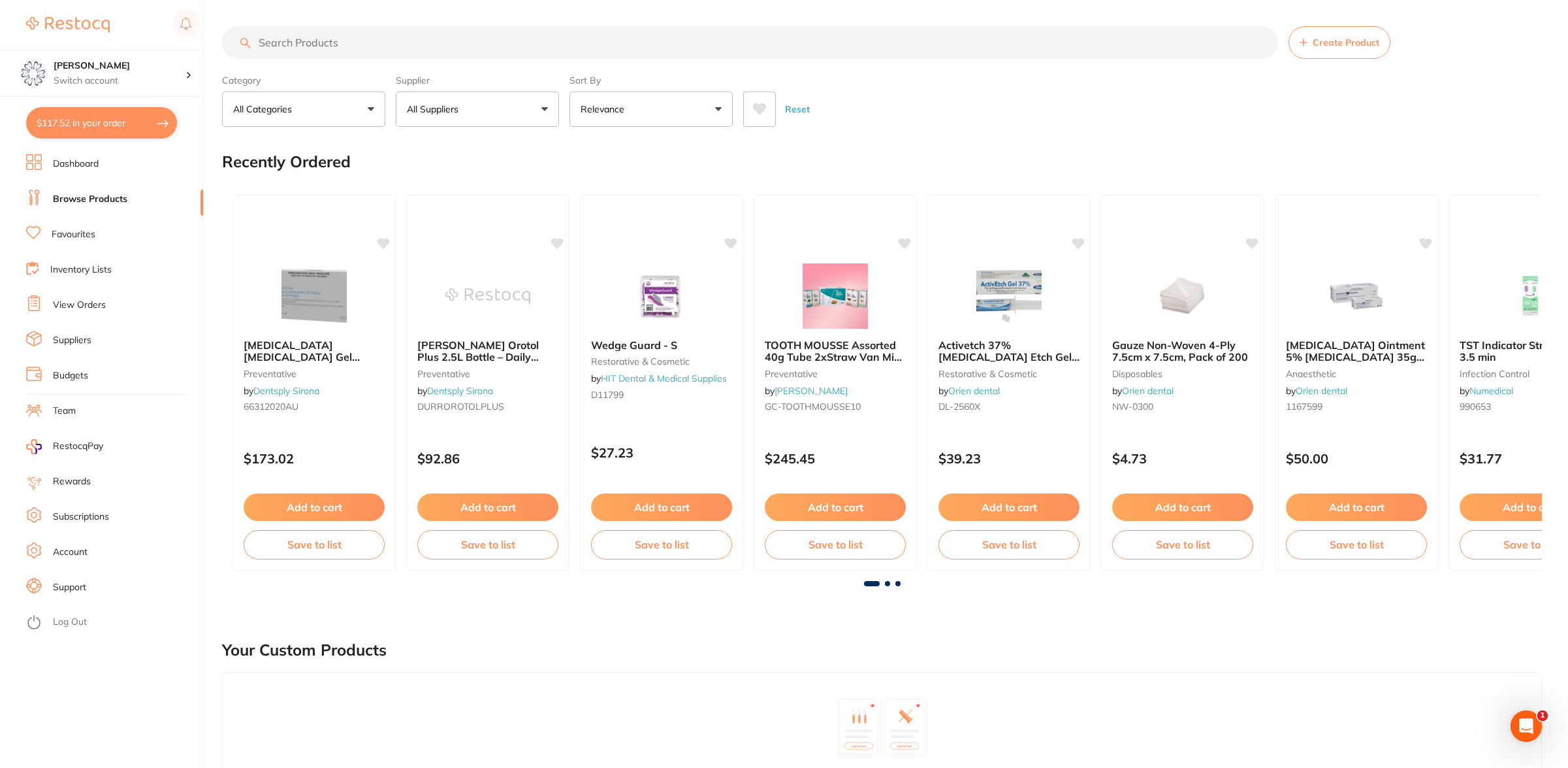
click at [349, 50] on input "search" at bounding box center [750, 43] width 1056 height 33
type input "ortho wax"
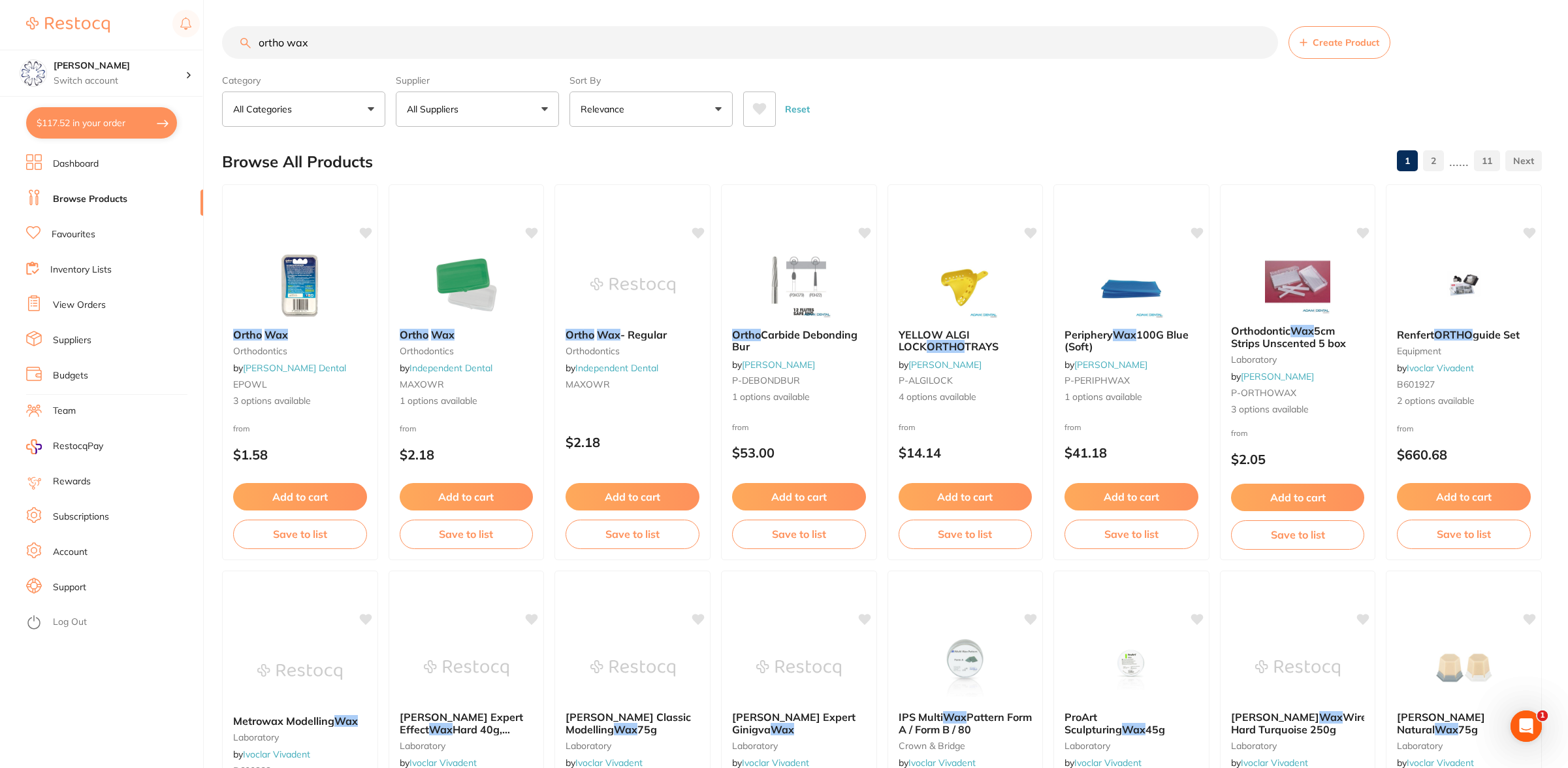
click at [493, 108] on button "All Suppliers" at bounding box center [477, 109] width 163 height 35
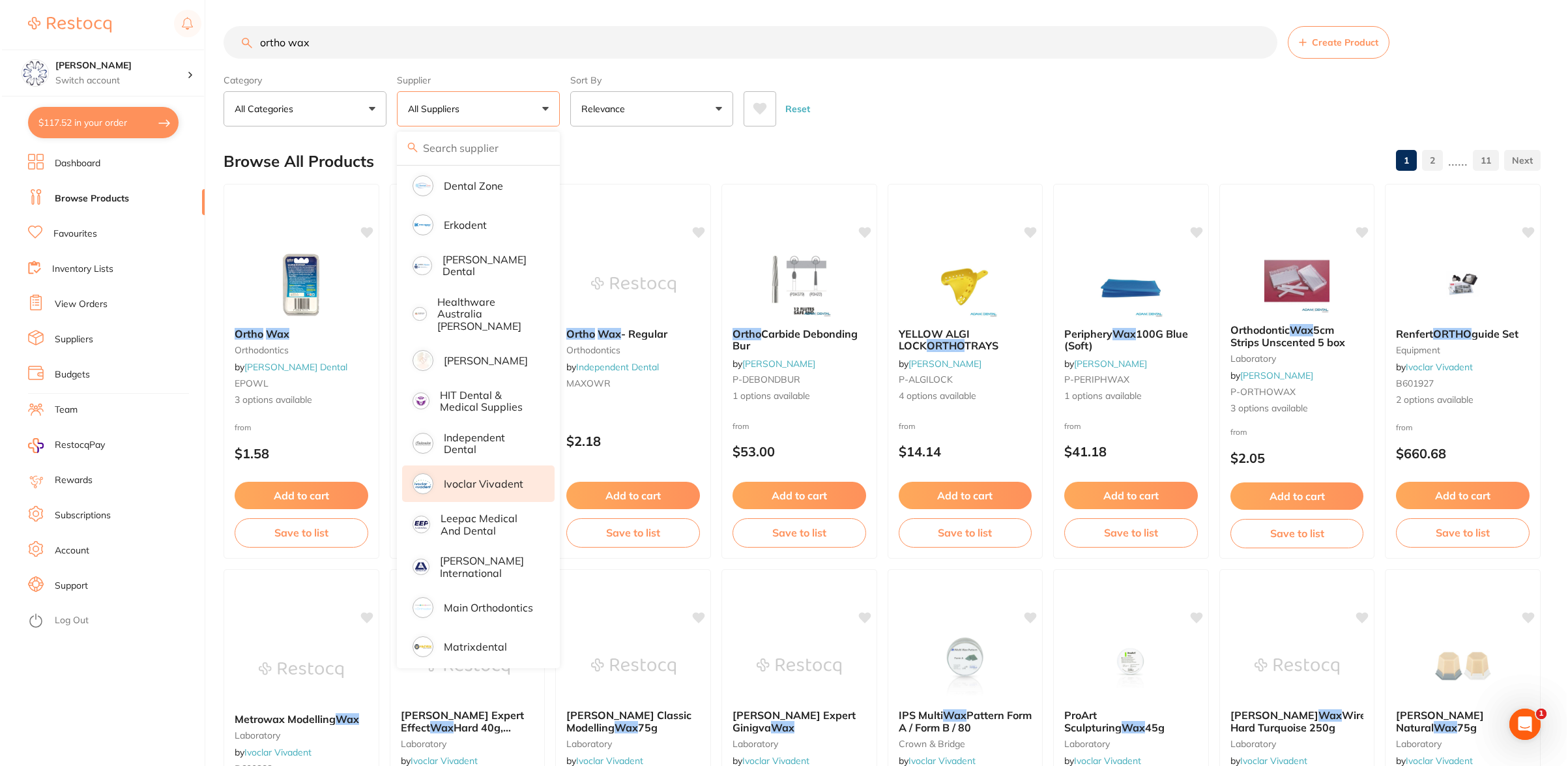
scroll to position [456, 0]
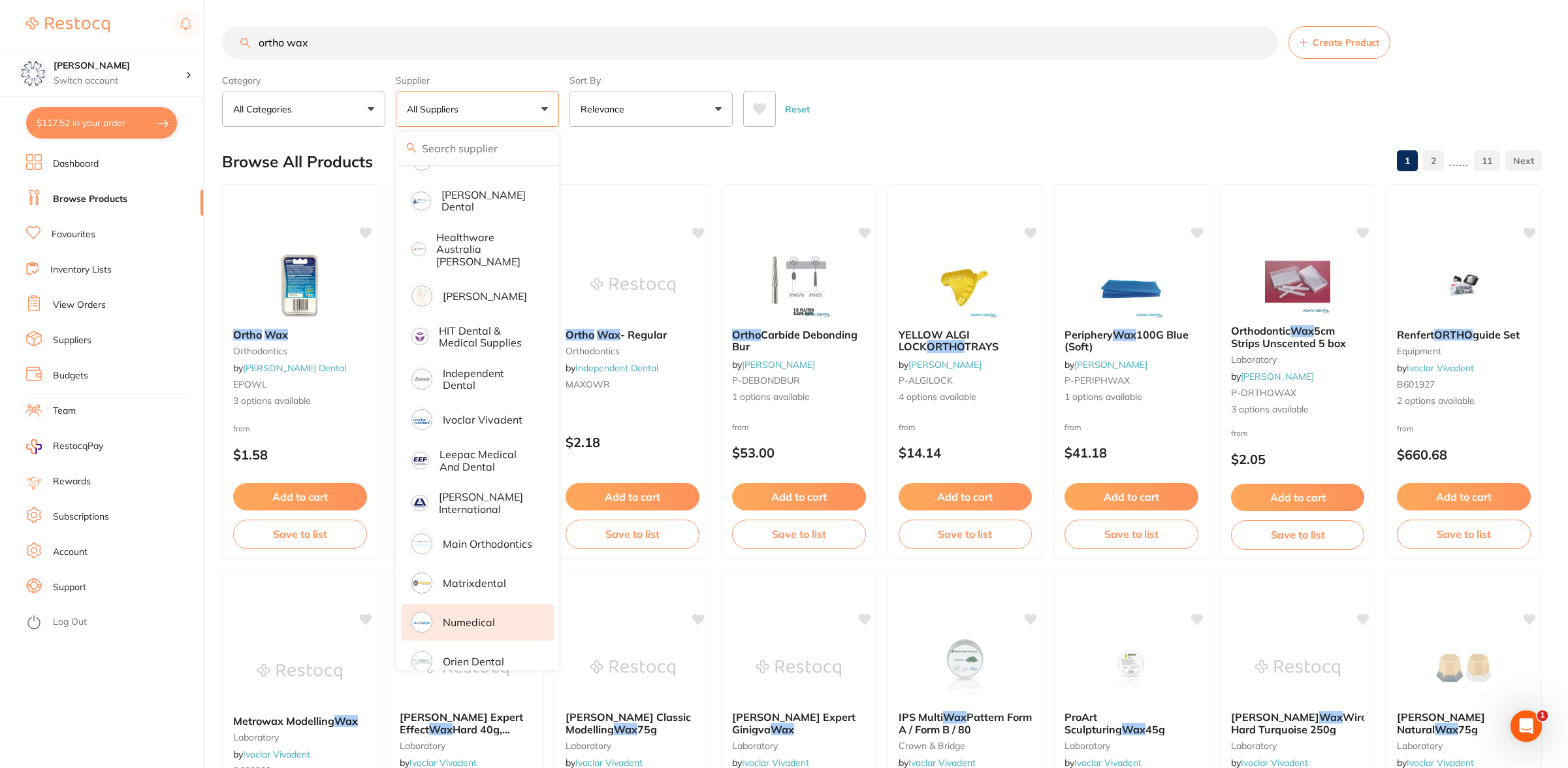
click at [485, 616] on p "Numedical" at bounding box center [469, 622] width 52 height 12
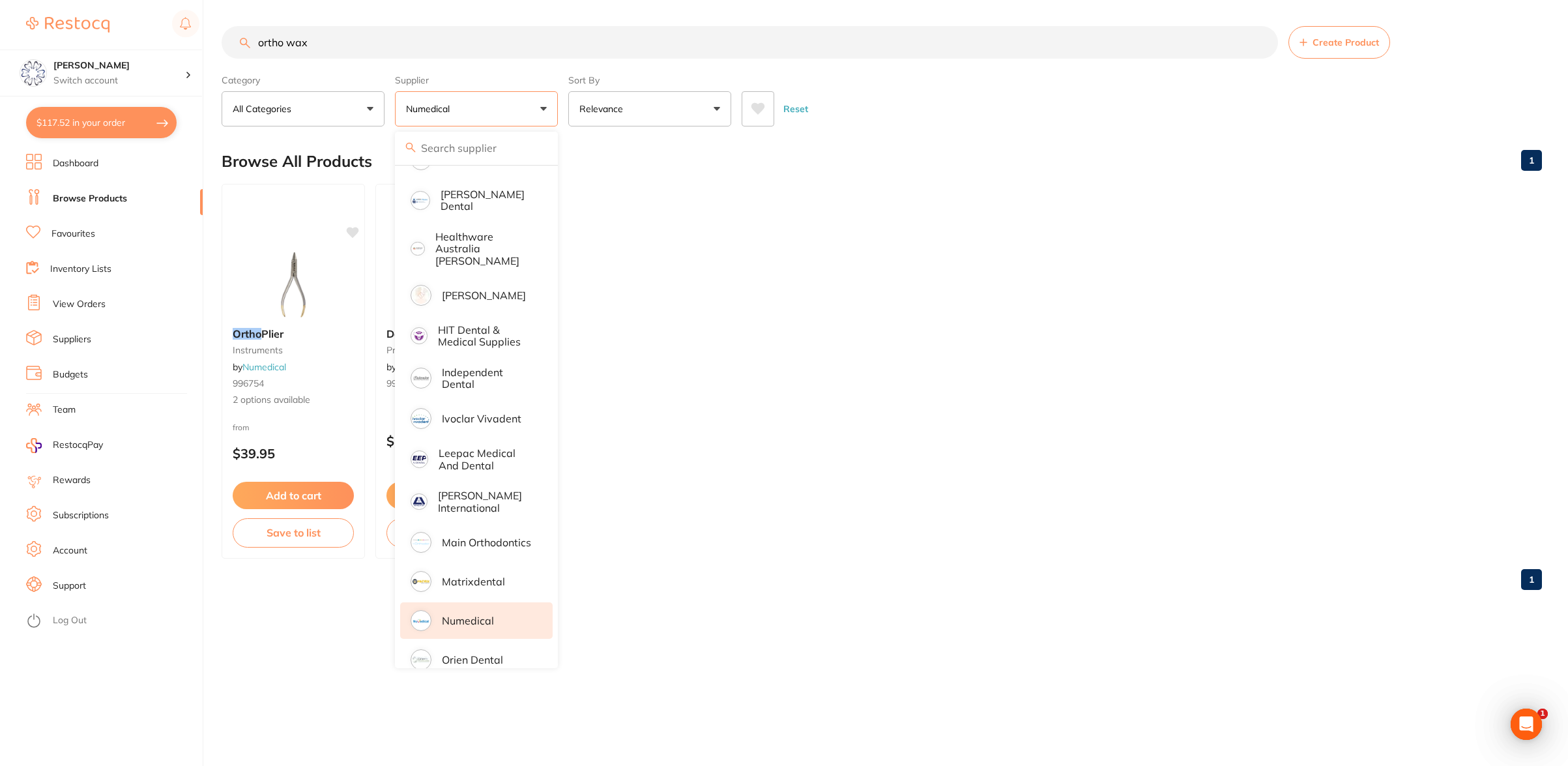
scroll to position [0, 0]
click at [838, 375] on ul "Ortho Plier instruments by Numedical 996754 2 options available from $39.95 Add…" at bounding box center [882, 371] width 1321 height 375
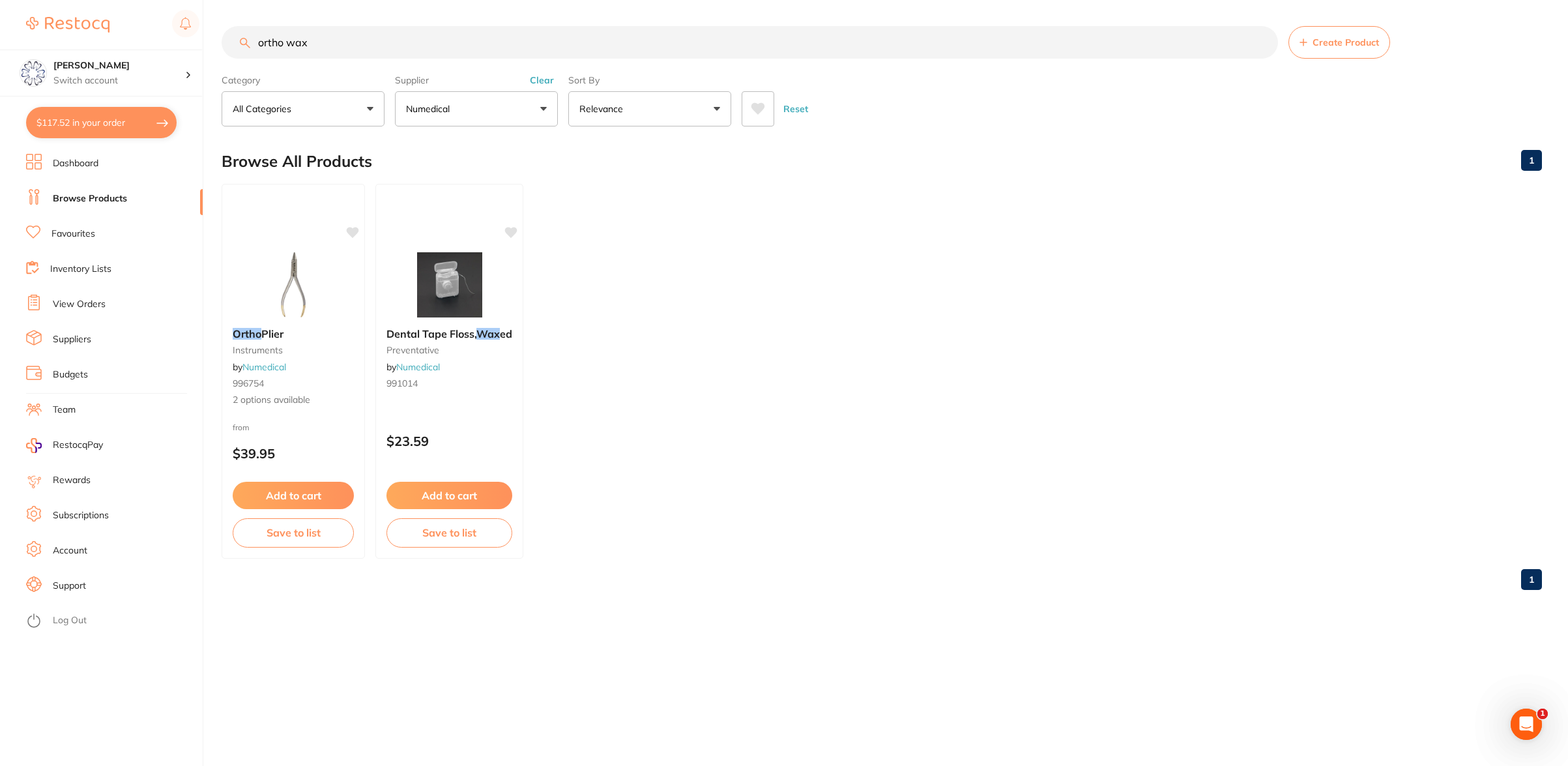
click at [542, 105] on button "Numedical" at bounding box center [476, 109] width 163 height 35
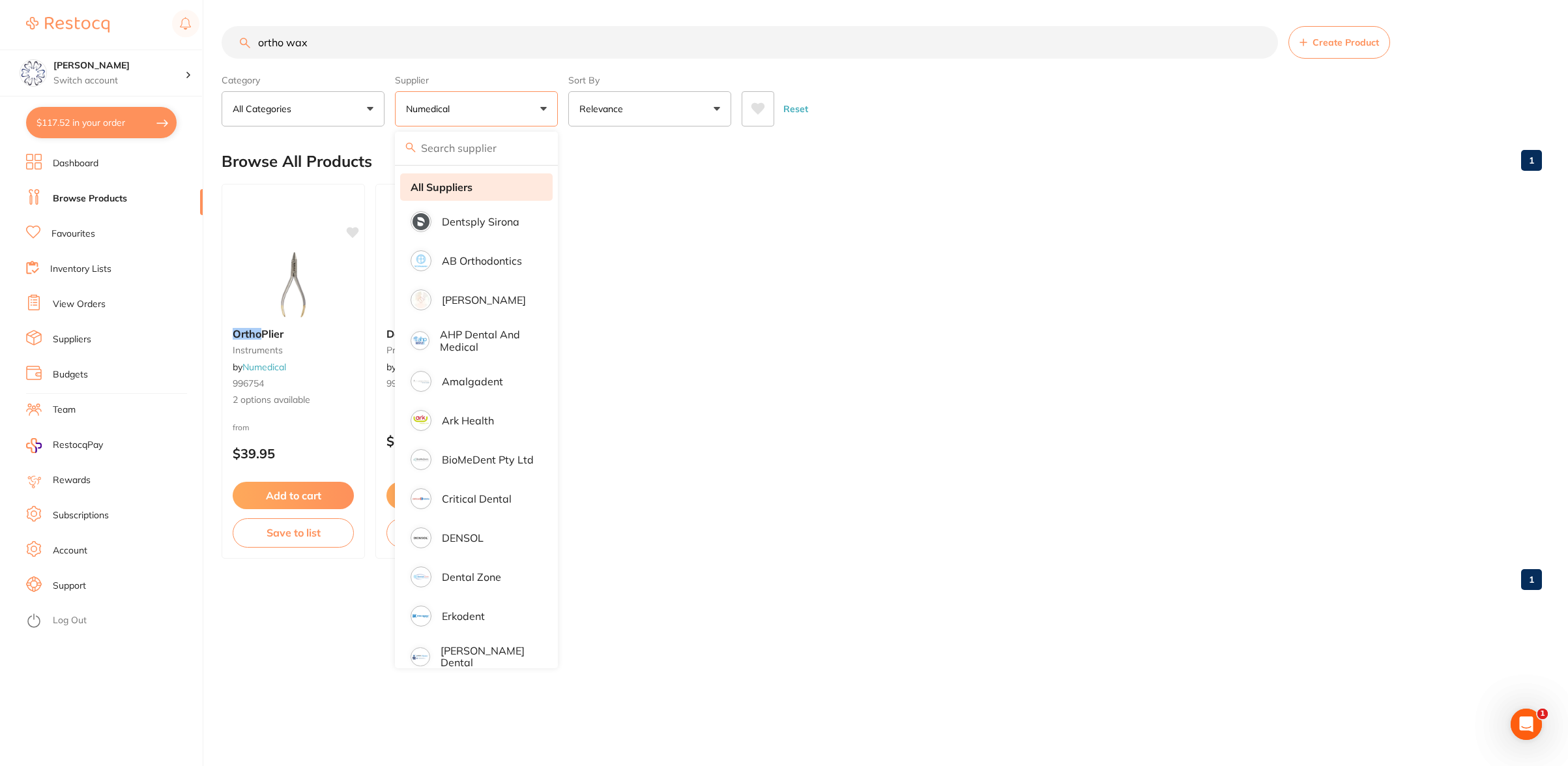
click at [471, 178] on li "All Suppliers" at bounding box center [477, 187] width 153 height 27
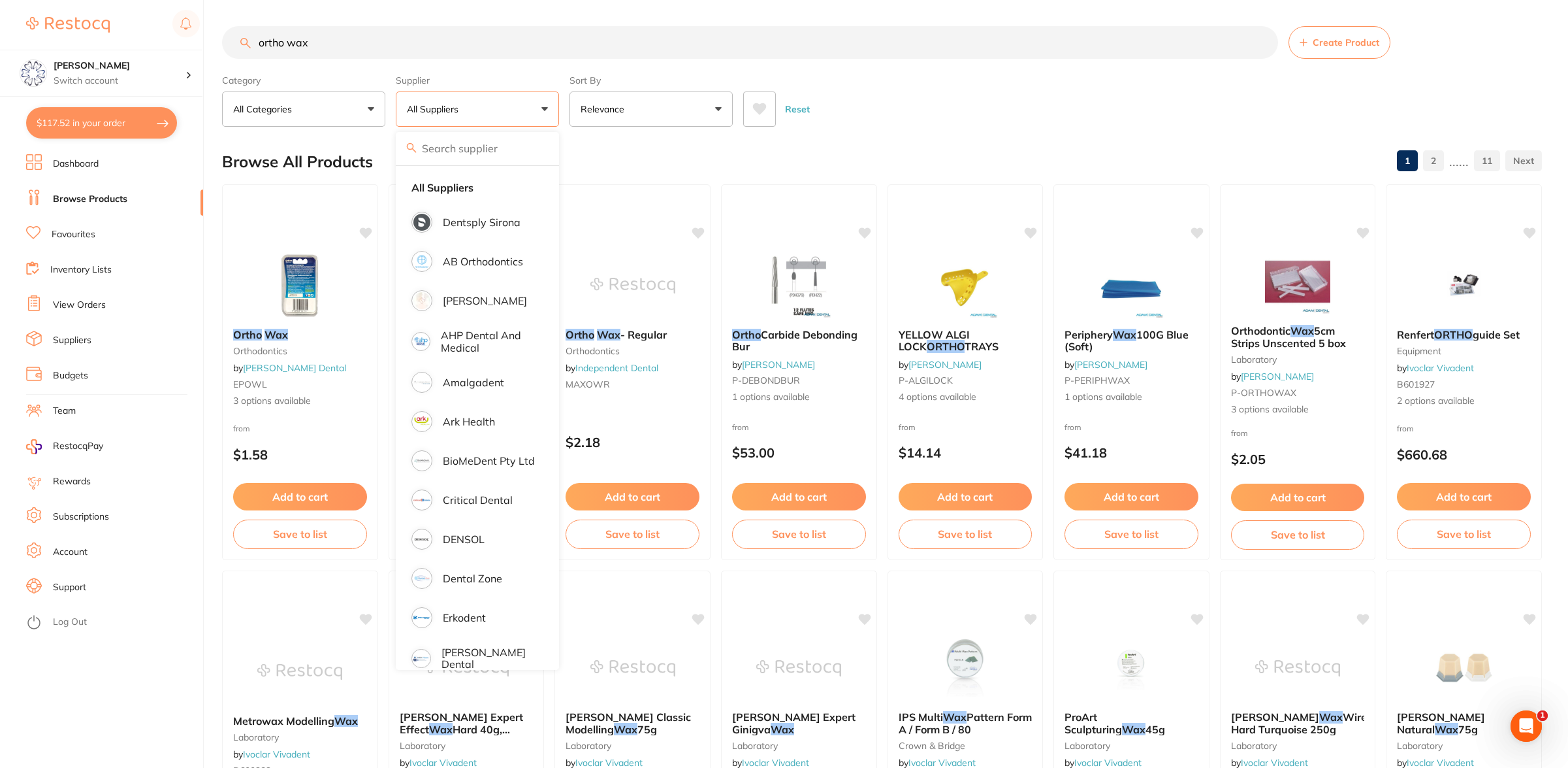
drag, startPoint x: 993, startPoint y: 104, endPoint x: 993, endPoint y: 96, distance: 8.0
click at [993, 97] on div "Reset" at bounding box center [1137, 104] width 788 height 45
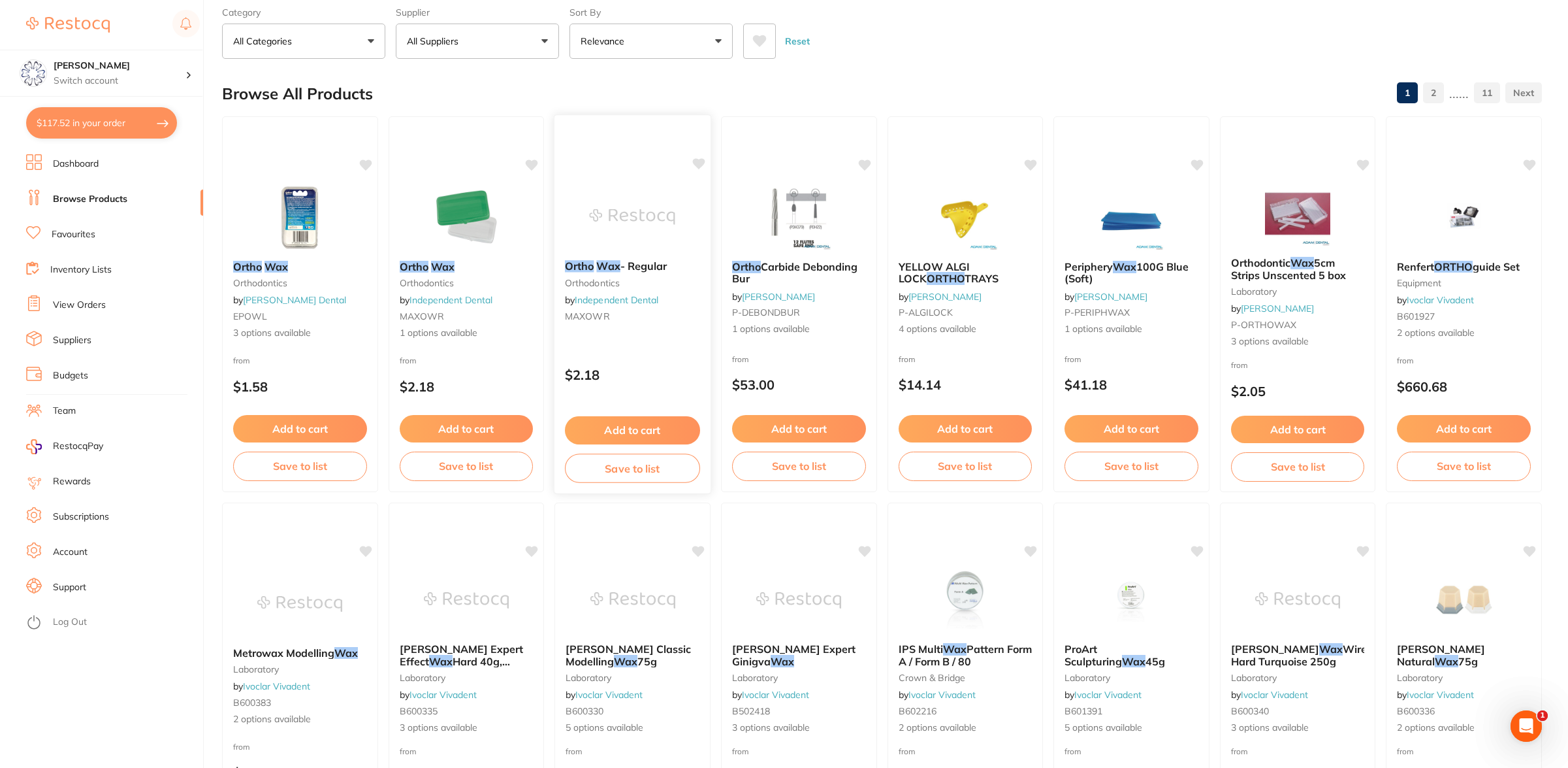
scroll to position [65, 0]
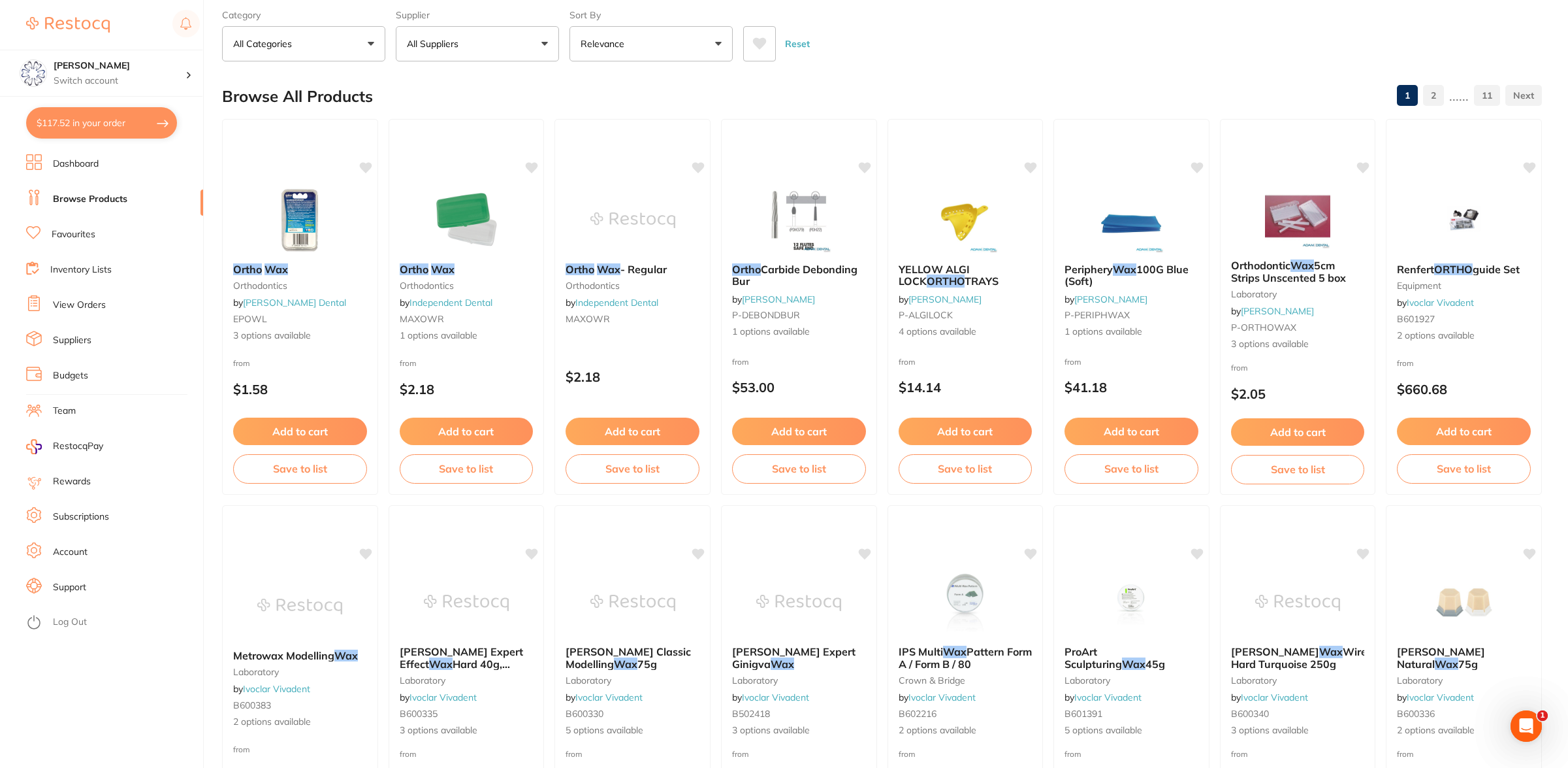
click at [543, 39] on button "All Suppliers" at bounding box center [477, 44] width 163 height 35
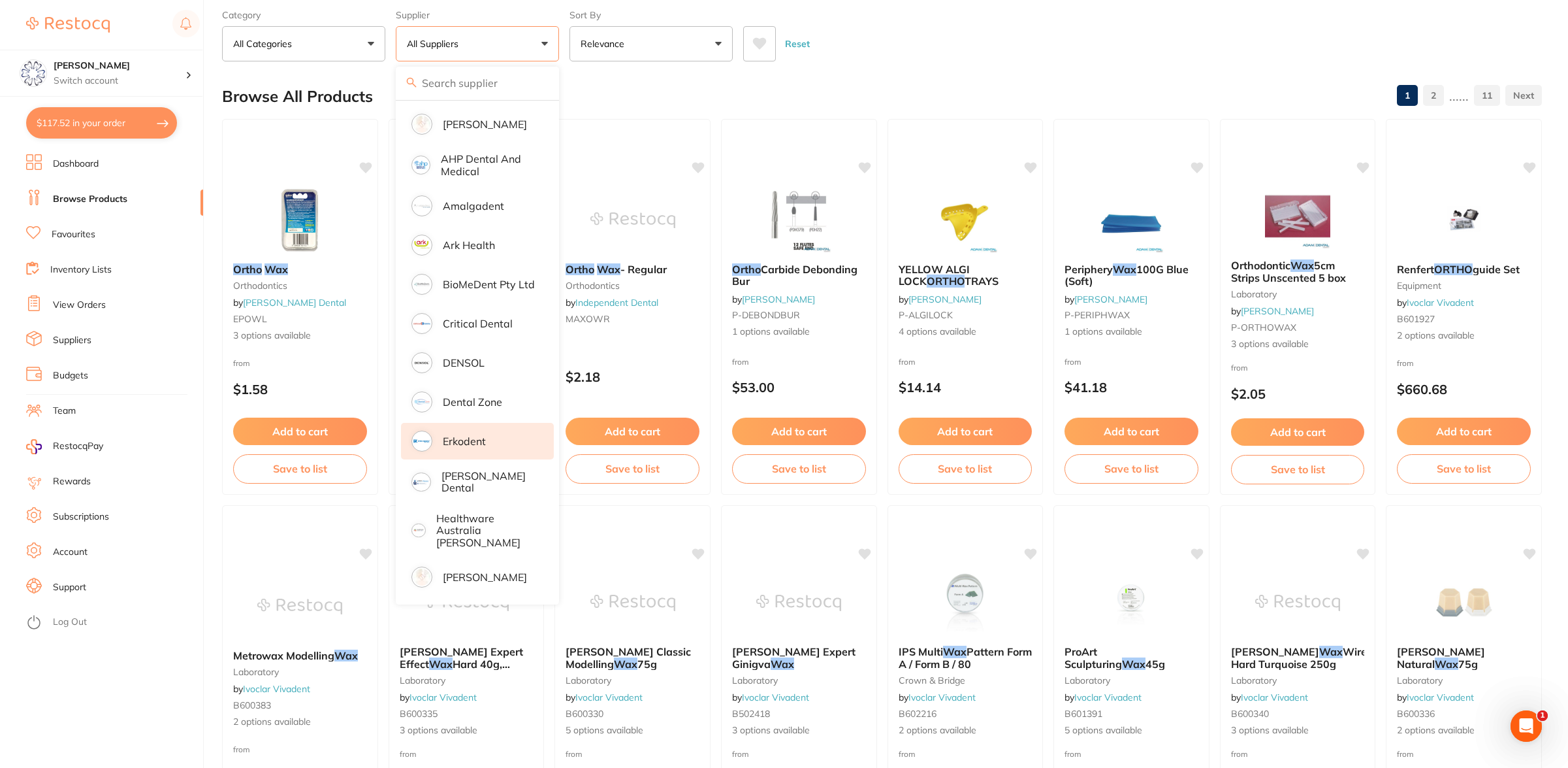
scroll to position [131, 0]
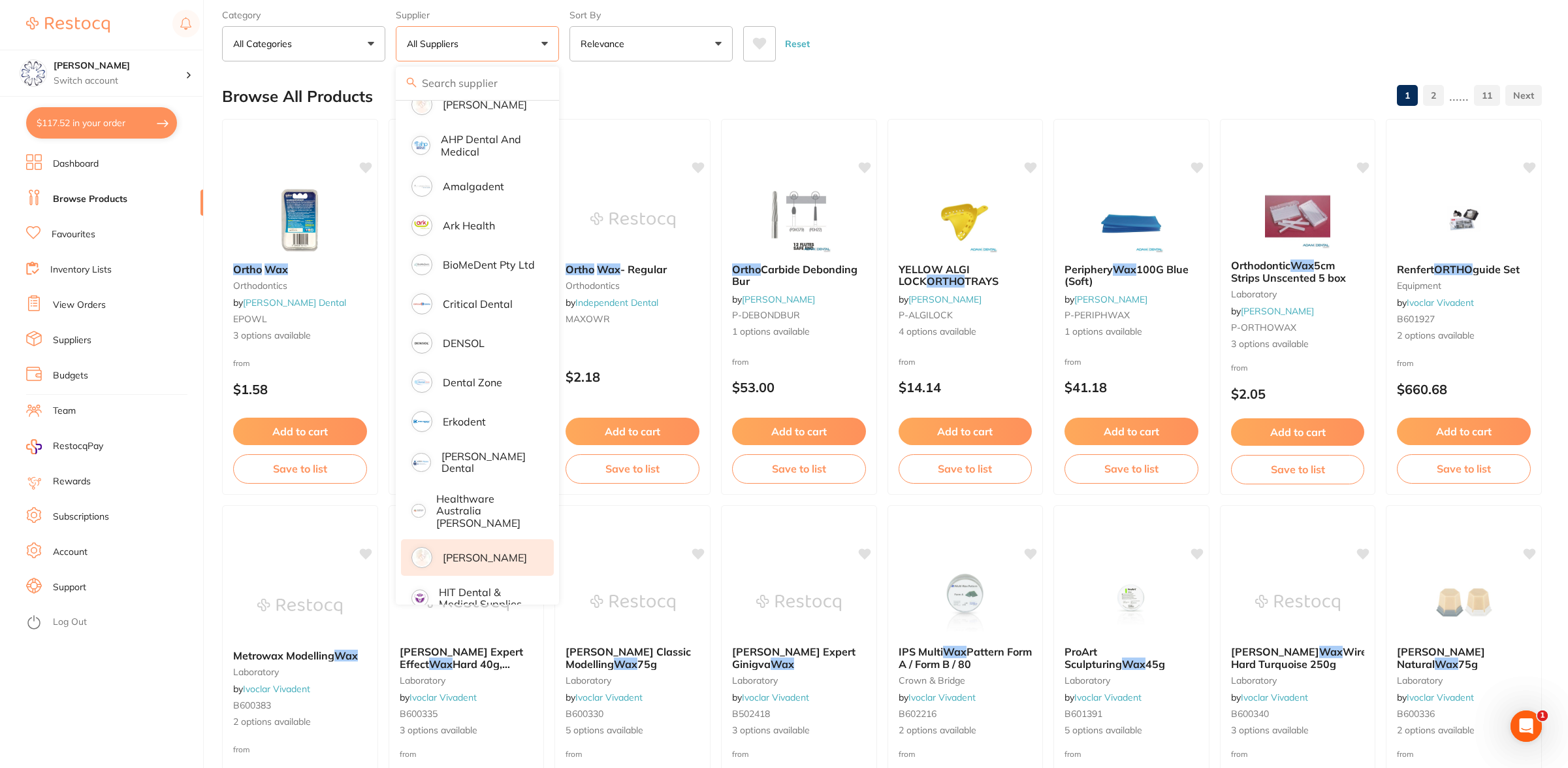
click at [479, 552] on p "[PERSON_NAME]" at bounding box center [485, 557] width 84 height 12
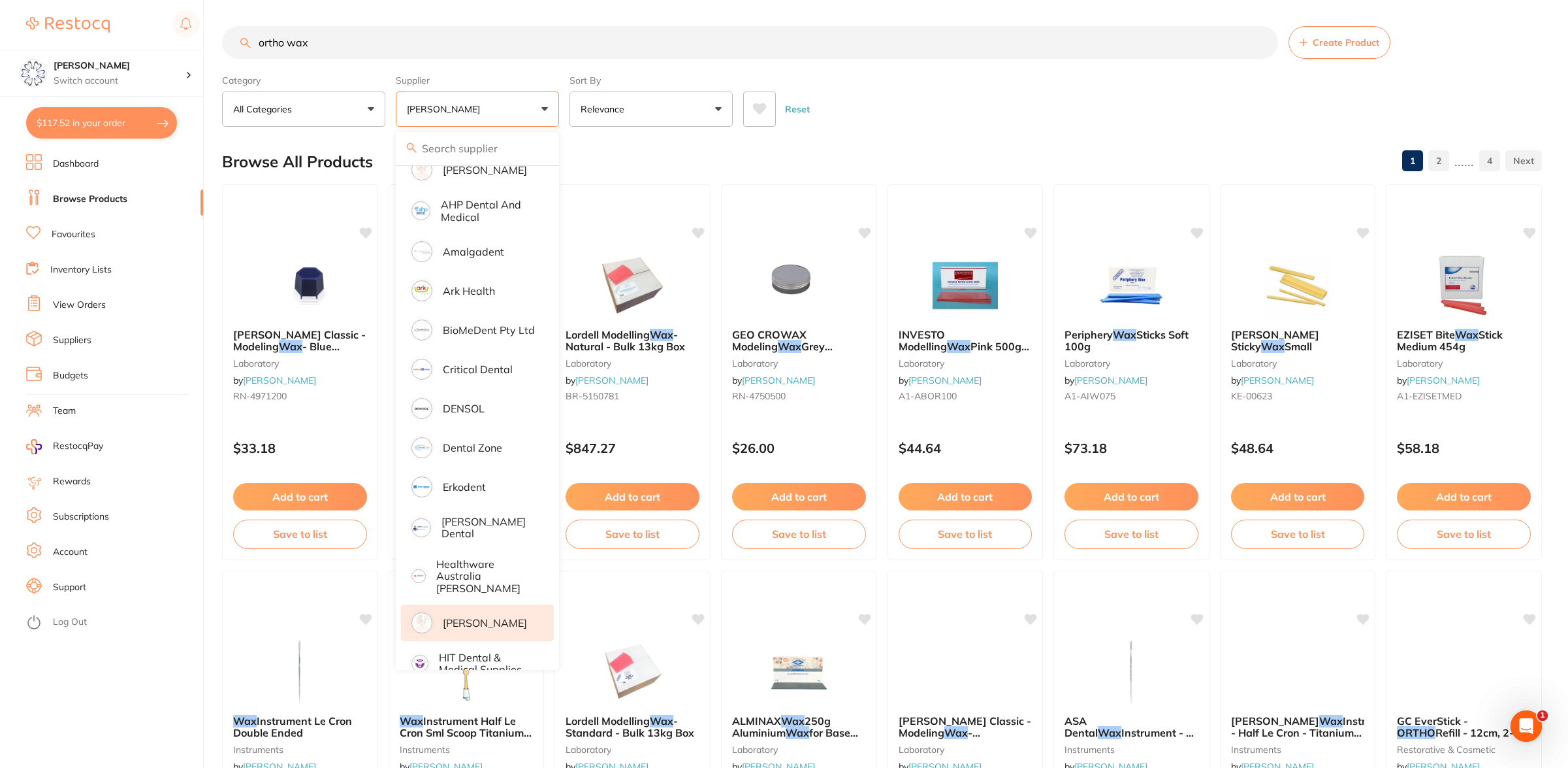
scroll to position [0, 0]
click at [1155, 56] on input "ortho wax" at bounding box center [750, 43] width 1056 height 33
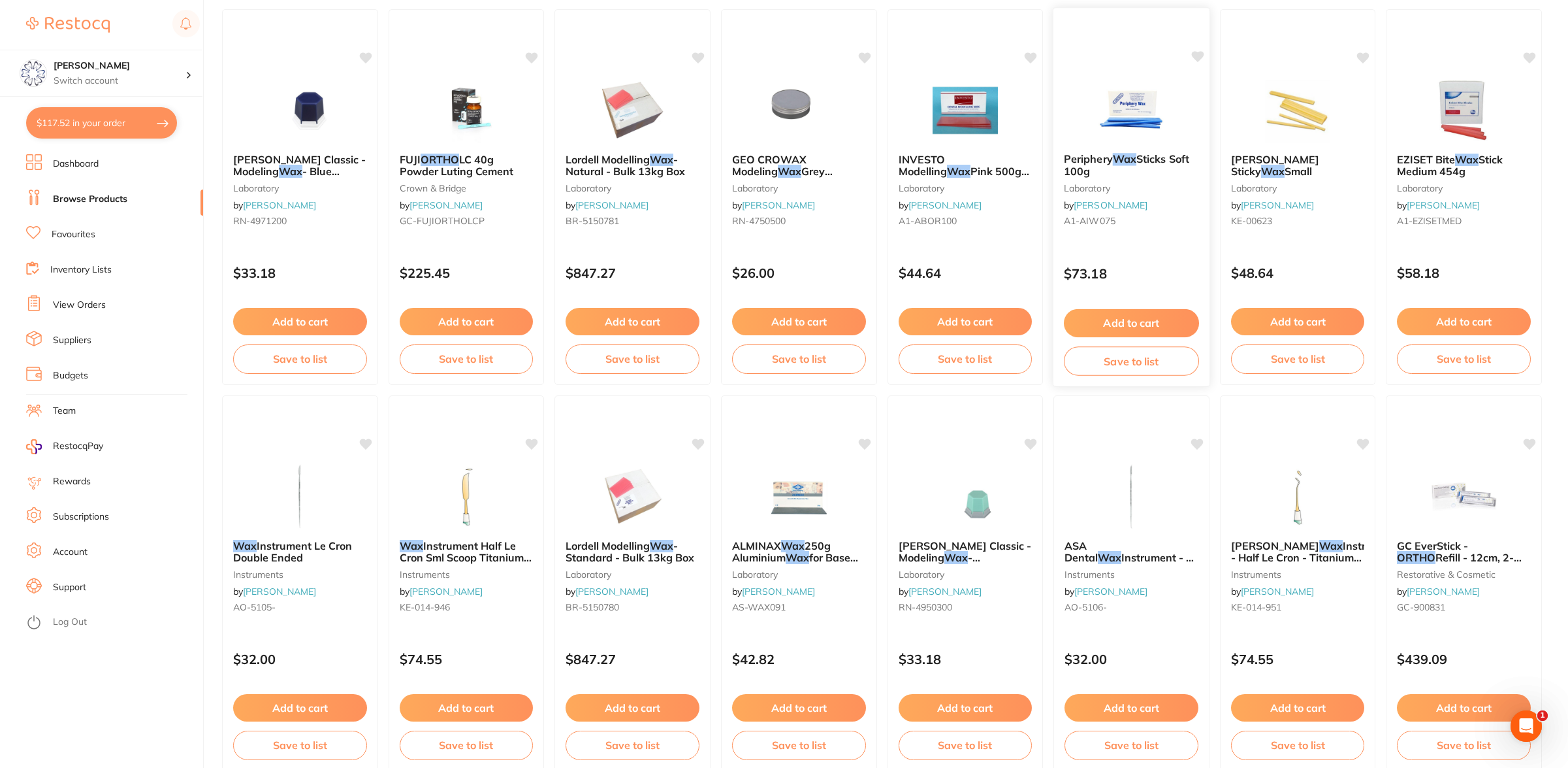
scroll to position [196, 0]
